Goal: Task Accomplishment & Management: Complete application form

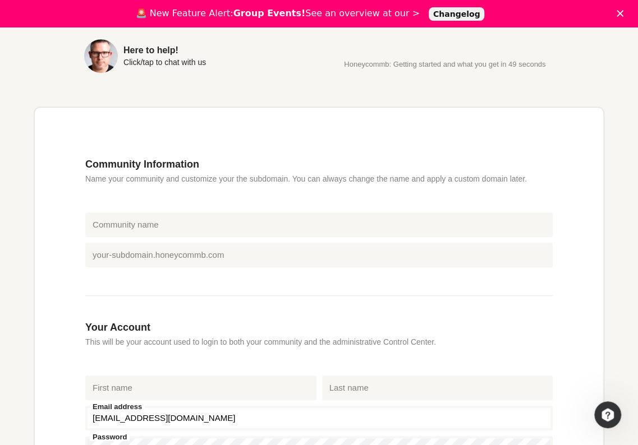
scroll to position [202, 0]
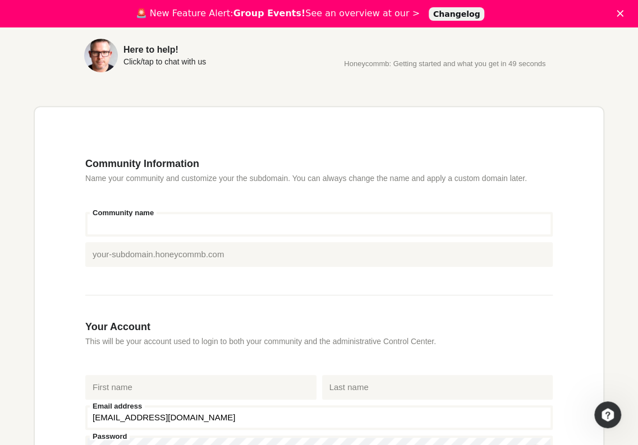
click at [232, 224] on input "Community name" at bounding box center [318, 224] width 467 height 25
type input "LePsychic"
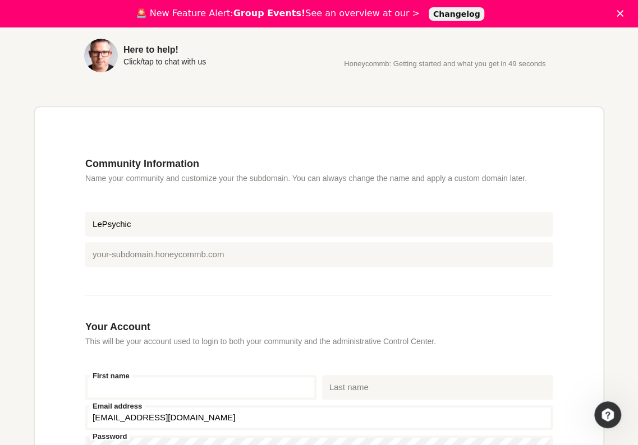
type input "Le"
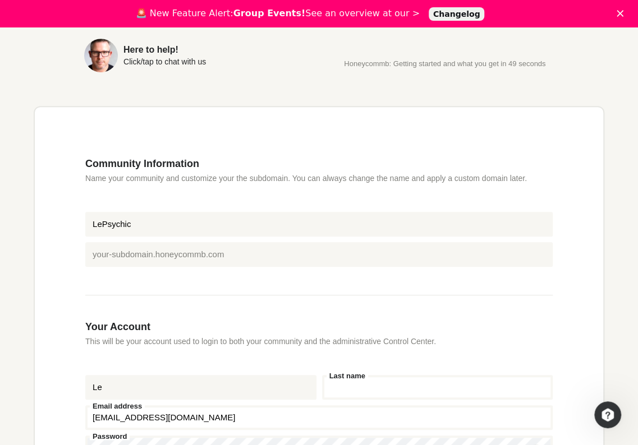
type input "Psychic"
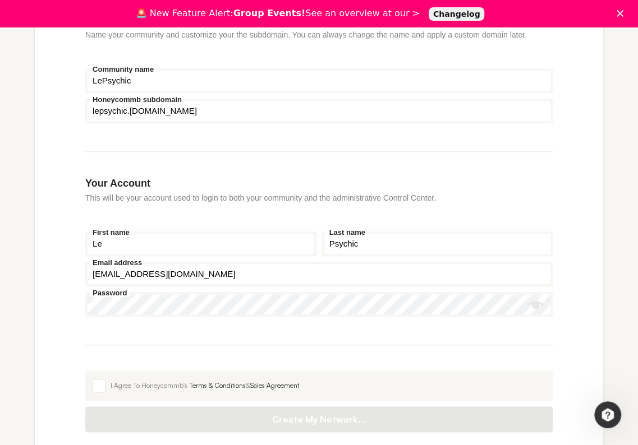
scroll to position [347, 0]
click at [191, 271] on input "[EMAIL_ADDRESS][DOMAIN_NAME]" at bounding box center [318, 273] width 467 height 25
type input "[EMAIL_ADDRESS][DOMAIN_NAME]"
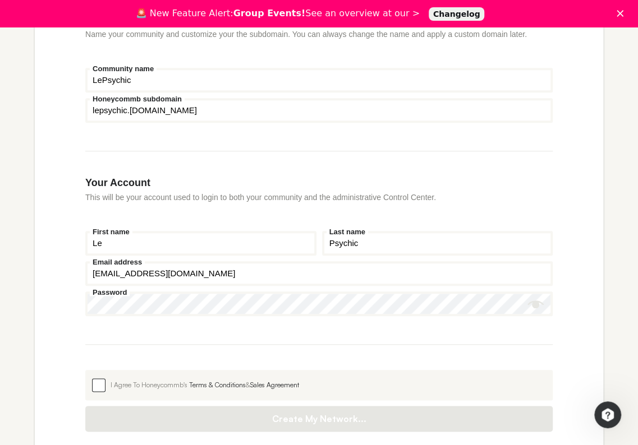
click at [97, 377] on label "I Agree To Honeycommb's Terms & Conditions & Sales Agreement" at bounding box center [318, 385] width 467 height 30
click at [85, 370] on input "I Agree To Honeycommb's Terms & Conditions & Sales Agreement" at bounding box center [85, 370] width 0 height 0
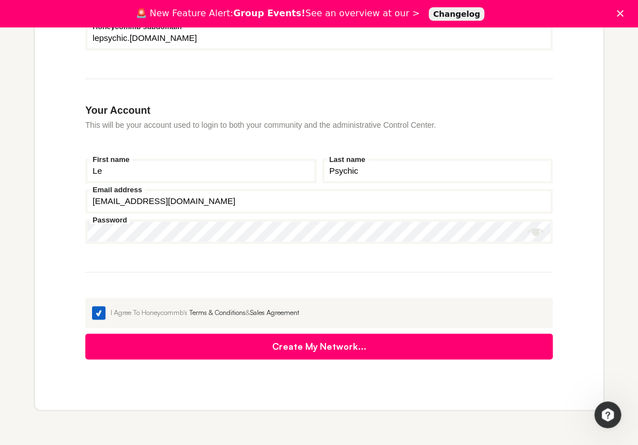
scroll to position [420, 0]
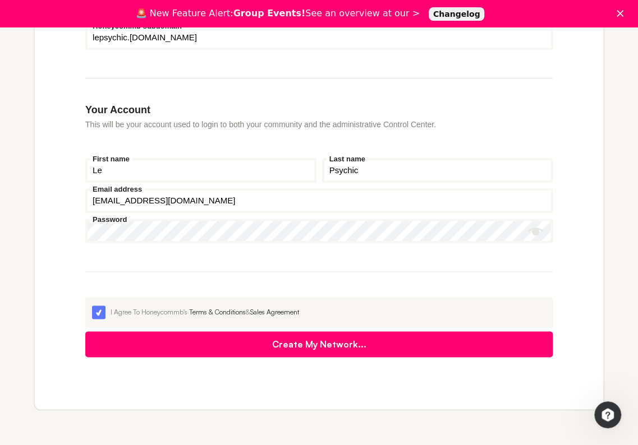
click at [137, 340] on button "Create My Network..." at bounding box center [318, 344] width 467 height 26
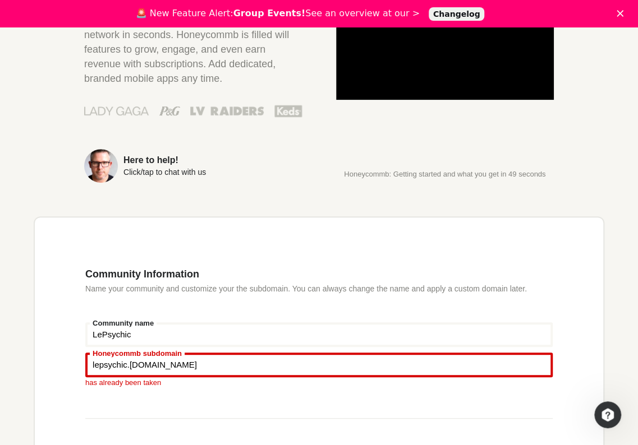
scroll to position [0, 0]
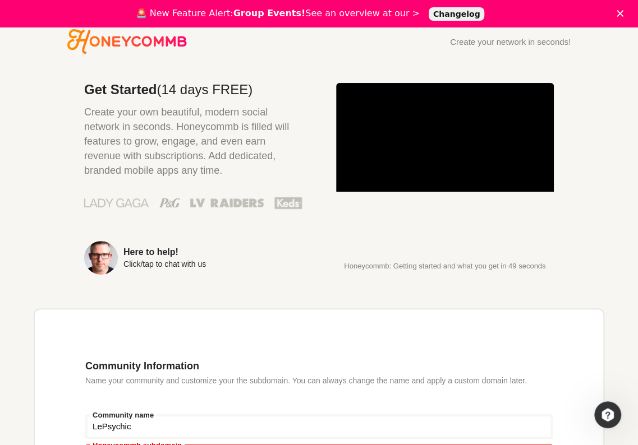
click at [125, 43] on icon "Honeycommb" at bounding box center [126, 41] width 119 height 25
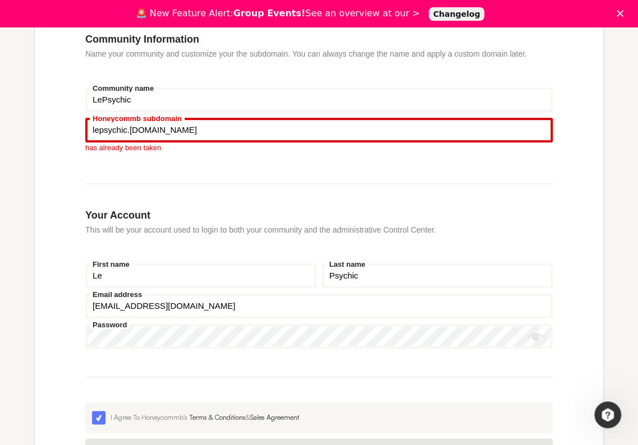
scroll to position [328, 0]
click at [146, 130] on input "Honeycommb subdomain" at bounding box center [318, 129] width 467 height 25
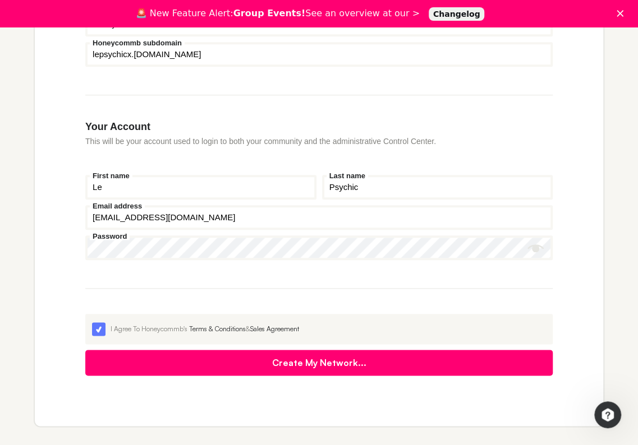
scroll to position [454, 0]
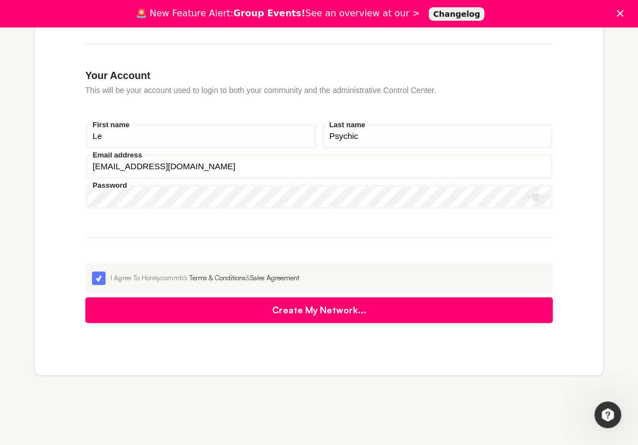
type input "lepsychicx"
click at [213, 316] on button "Create My Network..." at bounding box center [318, 310] width 467 height 26
